Goal: Information Seeking & Learning: Understand process/instructions

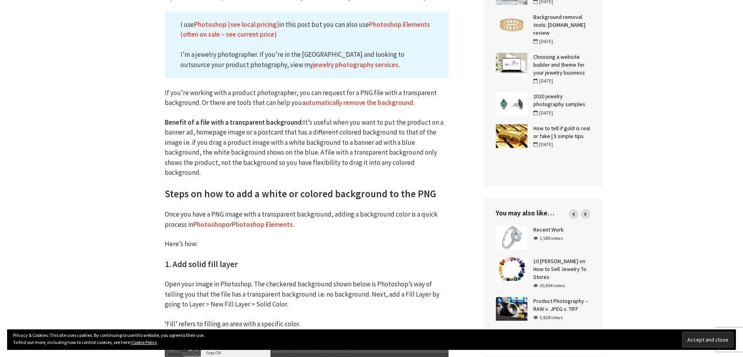
scroll to position [355, 0]
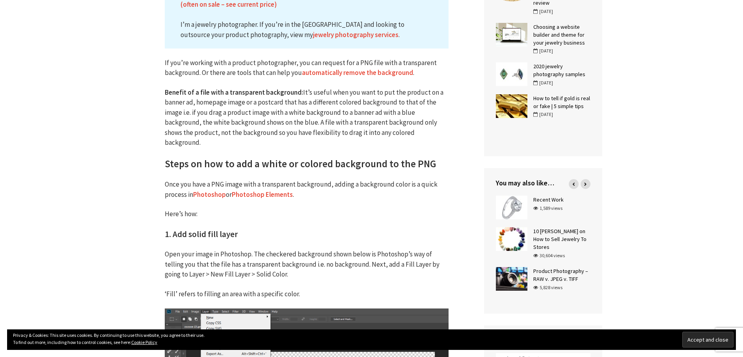
click at [322, 187] on p "Once you have a PNG image with a transparent background, adding a background co…" at bounding box center [307, 189] width 284 height 20
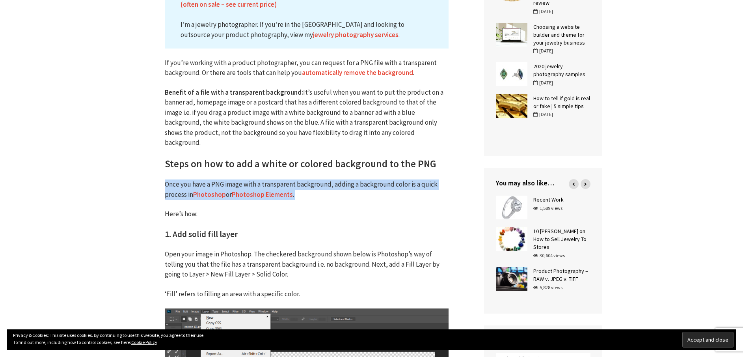
click at [322, 187] on p "Once you have a PNG image with a transparent background, adding a background co…" at bounding box center [307, 189] width 284 height 20
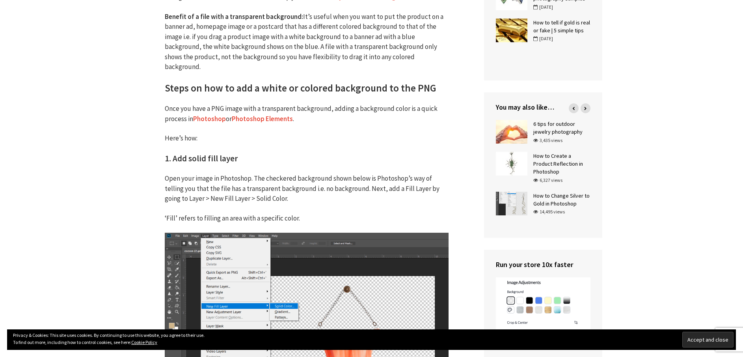
scroll to position [434, 0]
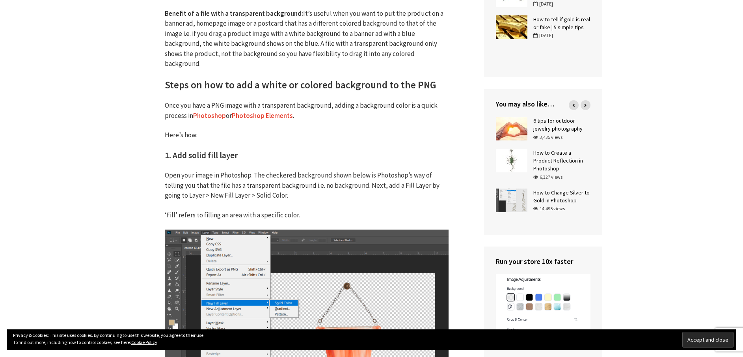
click at [322, 187] on p "Open your image in Photoshop. The checkered background shown below is Photoshop…" at bounding box center [307, 185] width 284 height 30
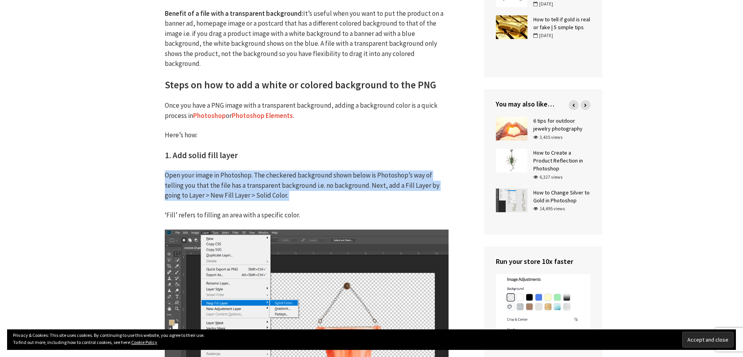
click at [322, 187] on p "Open your image in Photoshop. The checkered background shown below is Photoshop…" at bounding box center [307, 185] width 284 height 30
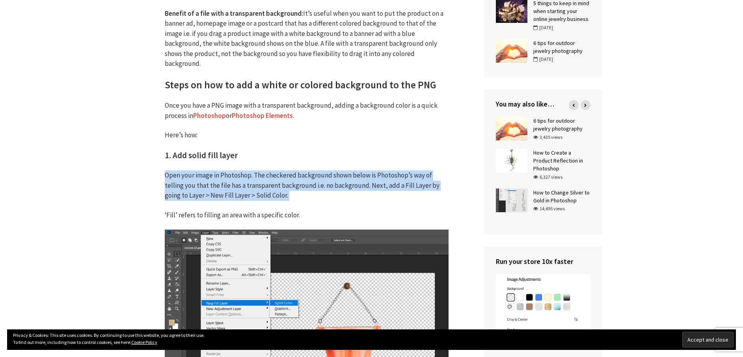
click at [322, 187] on p "Open your image in Photoshop. The checkered background shown below is Photoshop…" at bounding box center [307, 185] width 284 height 30
